Goal: Information Seeking & Learning: Learn about a topic

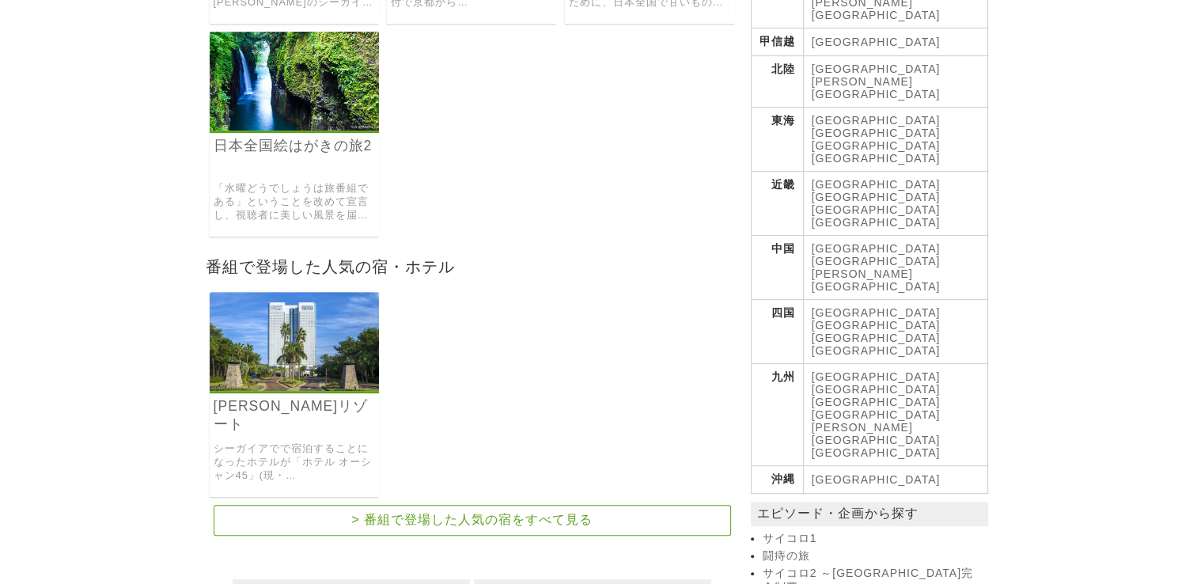
scroll to position [439, 0]
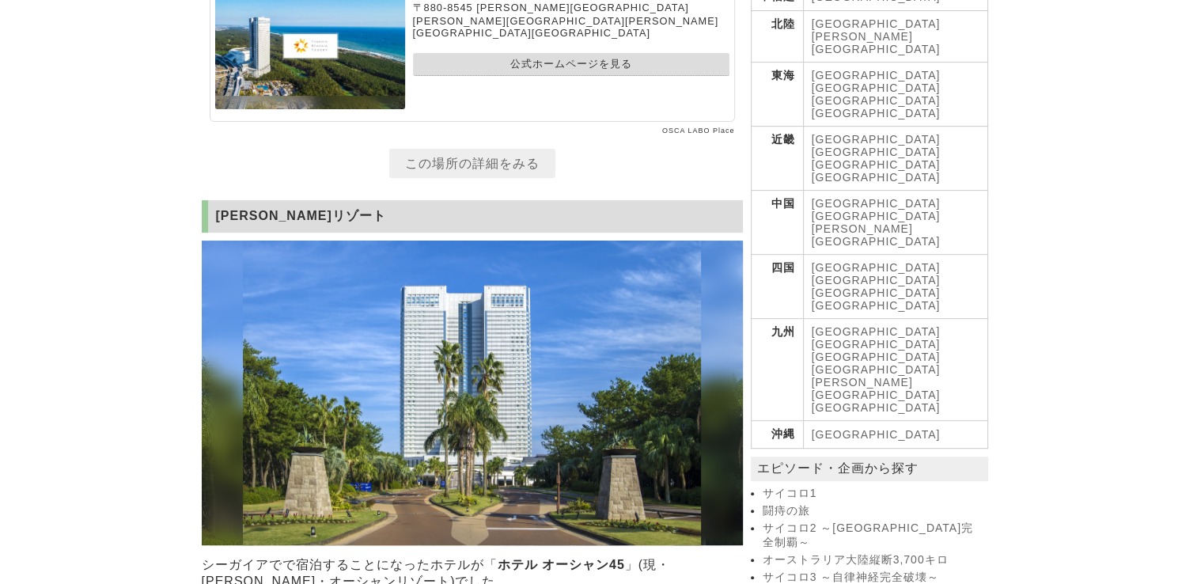
scroll to position [514, 0]
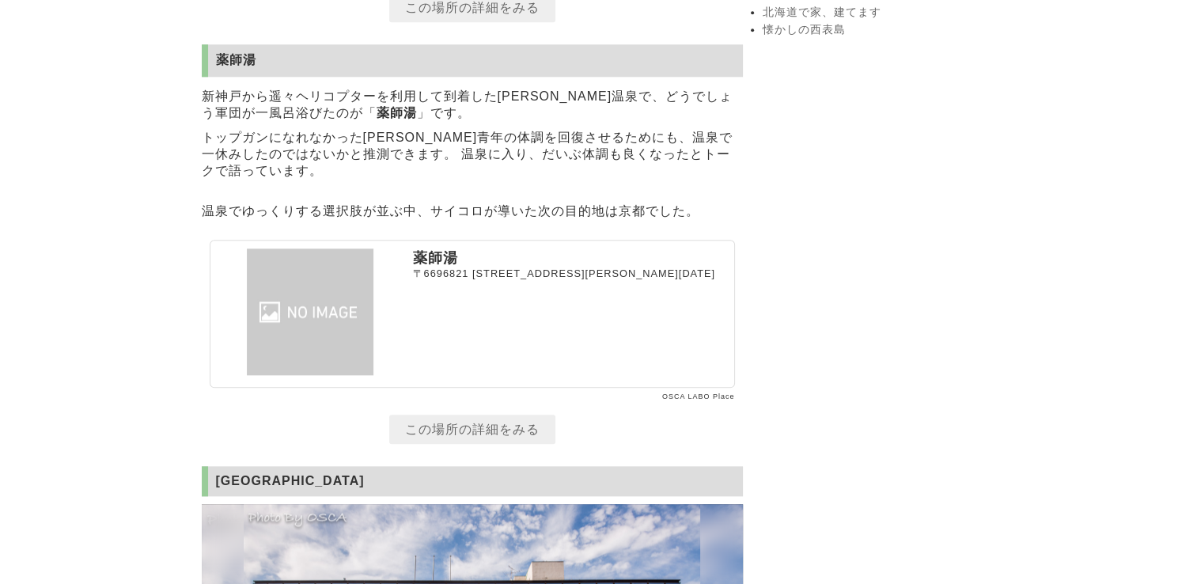
scroll to position [1661, 0]
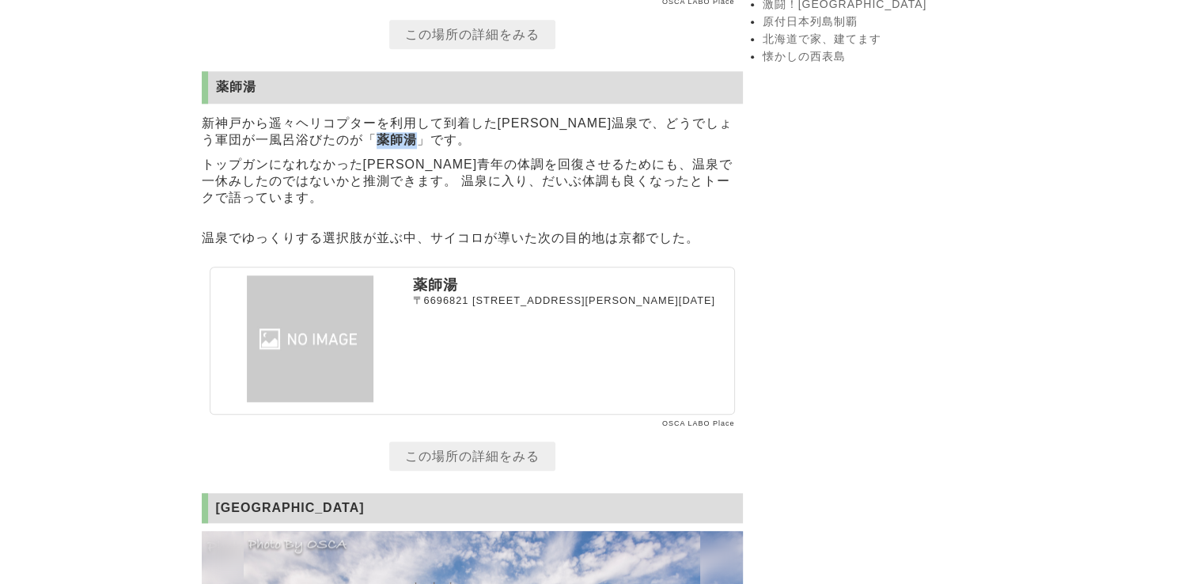
drag, startPoint x: 286, startPoint y: 157, endPoint x: 321, endPoint y: 158, distance: 35.6
click at [377, 146] on strong "薬師湯" at bounding box center [397, 139] width 40 height 13
copy strong "薬師湯"
click at [487, 177] on p "トップガンになれなかった大泉青年の体調を回復させるためにも、温泉で一休みしたのではないかと推測できます。 温泉に入り、だいぶ体調も良くなったとトークで語ってい…" at bounding box center [472, 182] width 541 height 58
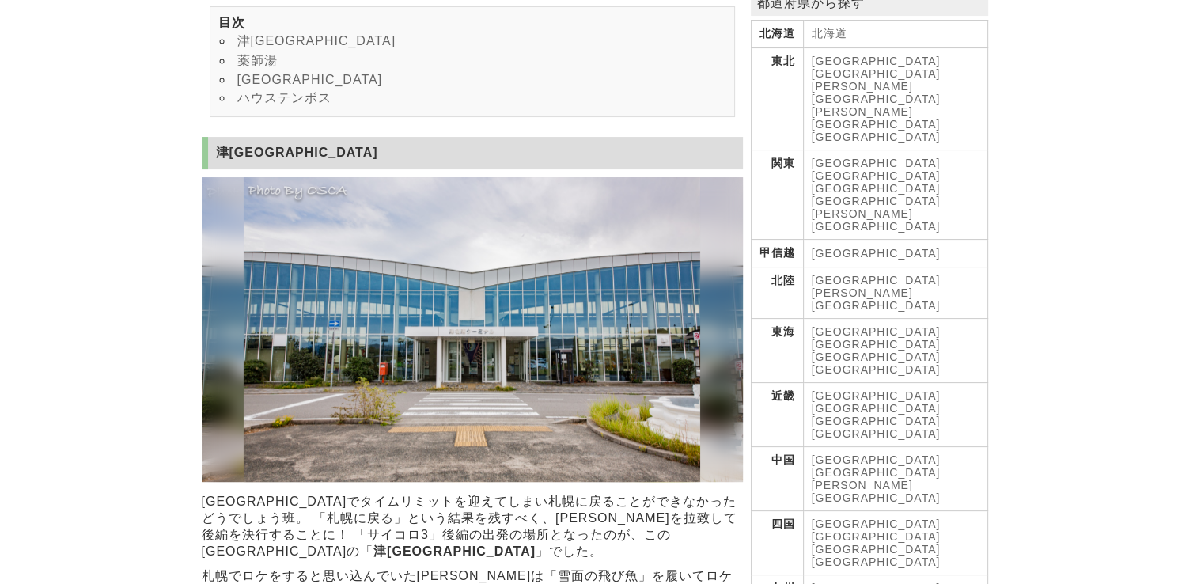
scroll to position [351, 0]
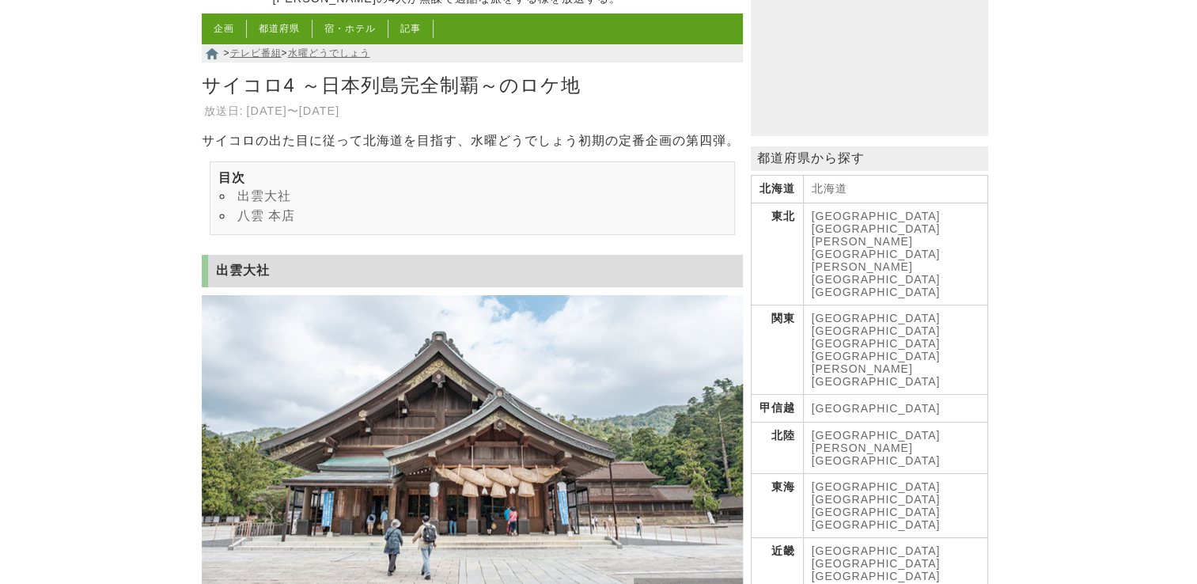
scroll to position [475, 0]
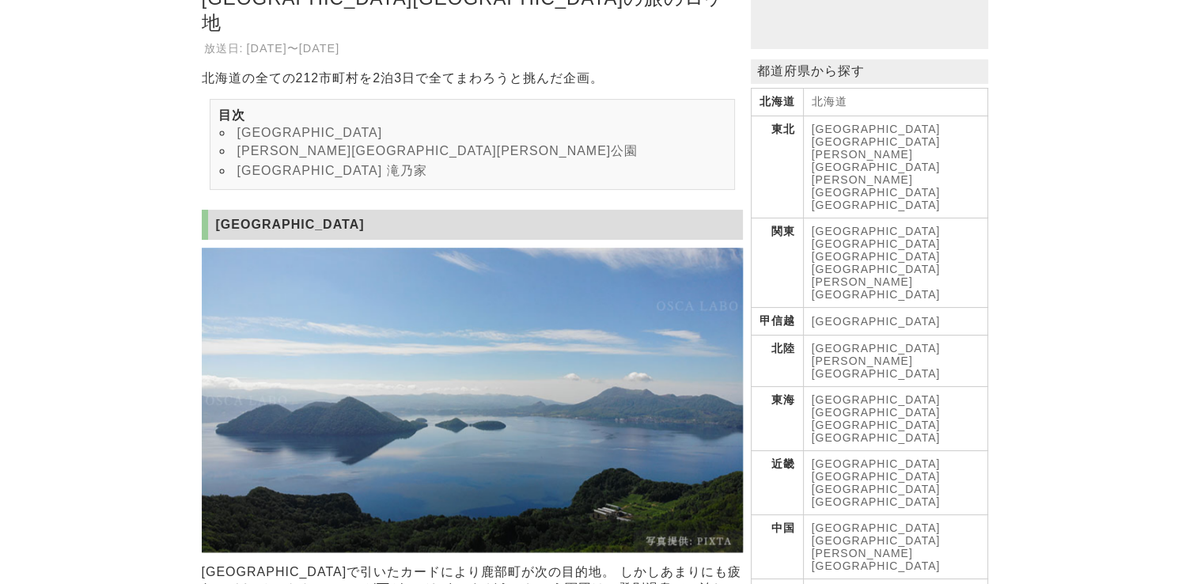
scroll to position [237, 0]
